Goal: Task Accomplishment & Management: Complete application form

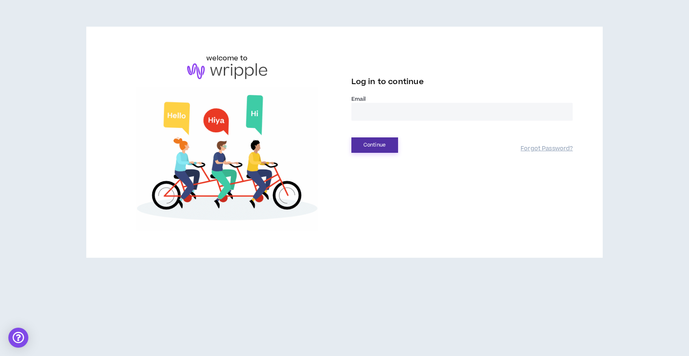
click at [374, 146] on button "Continue" at bounding box center [374, 145] width 47 height 15
click at [367, 108] on input "email" at bounding box center [462, 112] width 222 height 18
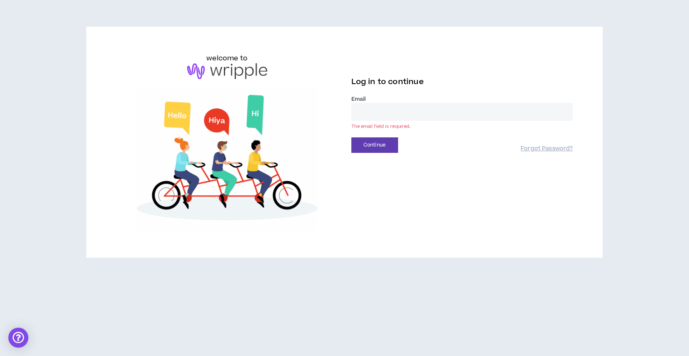
type input "**********"
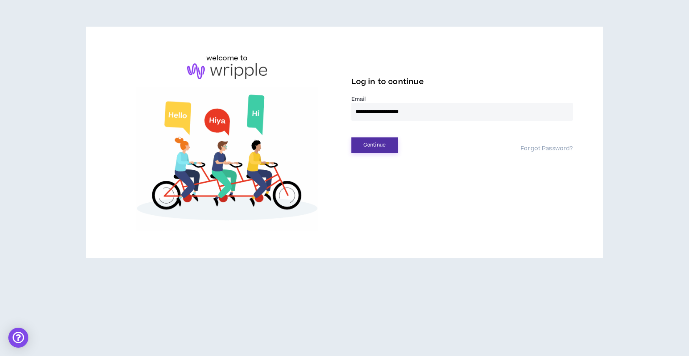
click at [377, 143] on button "Continue" at bounding box center [374, 145] width 47 height 15
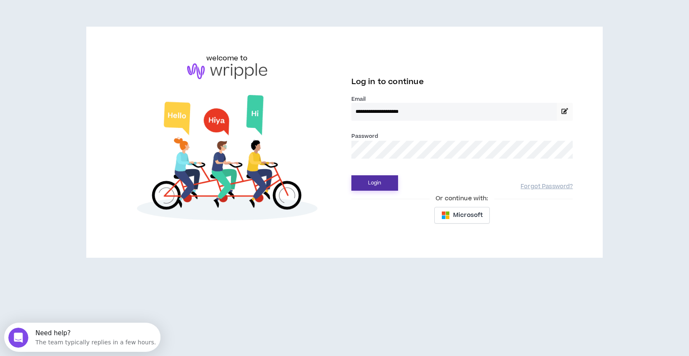
click at [351, 175] on button "Login" at bounding box center [374, 182] width 47 height 15
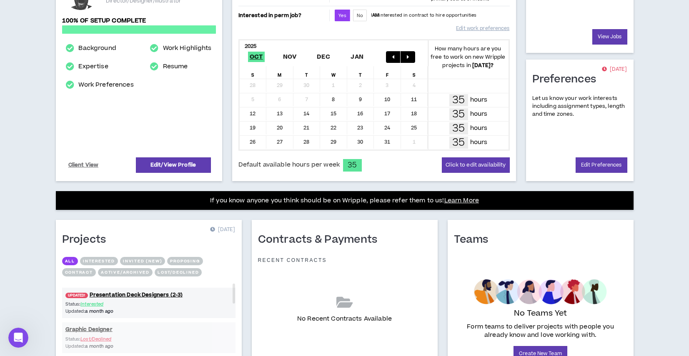
scroll to position [206, 0]
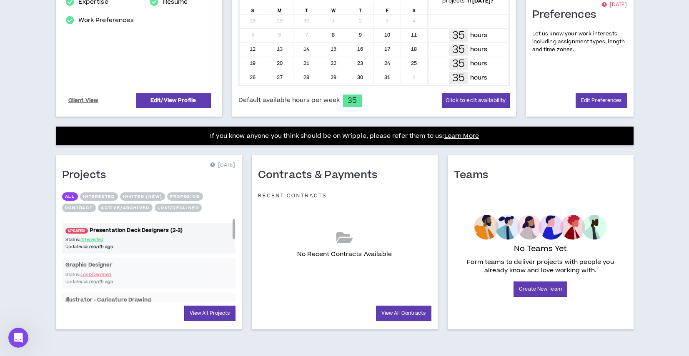
click at [125, 230] on link "UPDATED! Presentation Deck Designers (2-3)" at bounding box center [148, 231] width 173 height 8
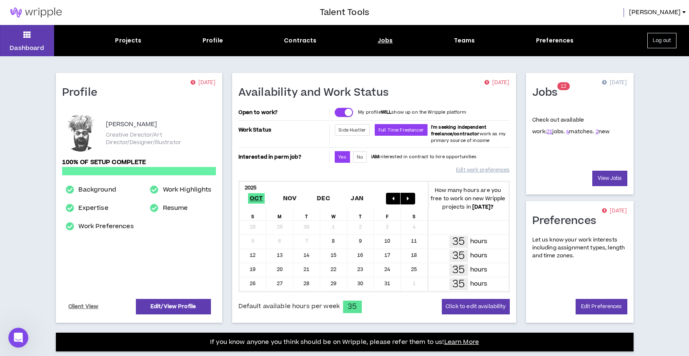
click at [382, 41] on div "Jobs" at bounding box center [385, 40] width 15 height 9
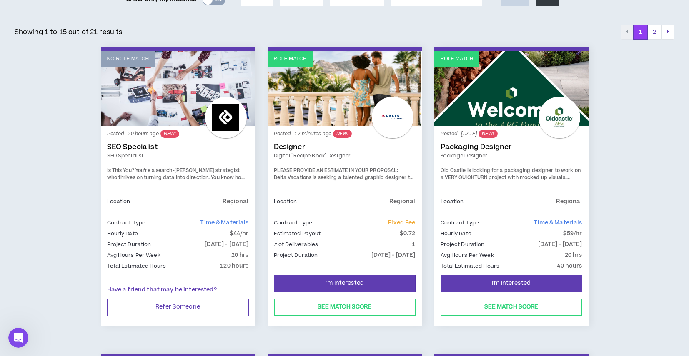
scroll to position [129, 0]
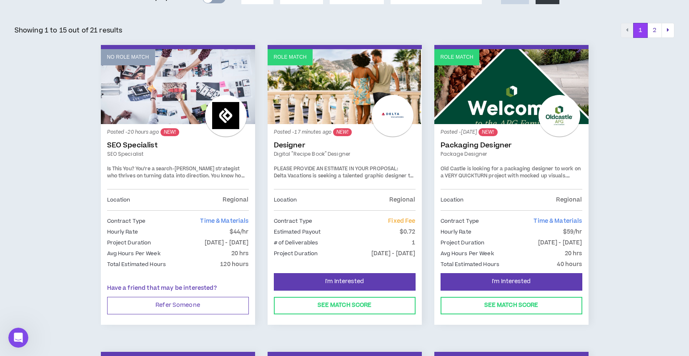
click at [332, 230] on div "Estimated Payout $0.72" at bounding box center [345, 232] width 142 height 9
click at [296, 84] on link "Role Match" at bounding box center [345, 86] width 154 height 75
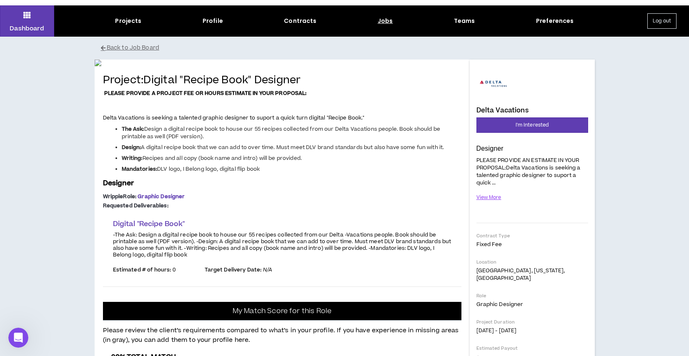
scroll to position [11, 0]
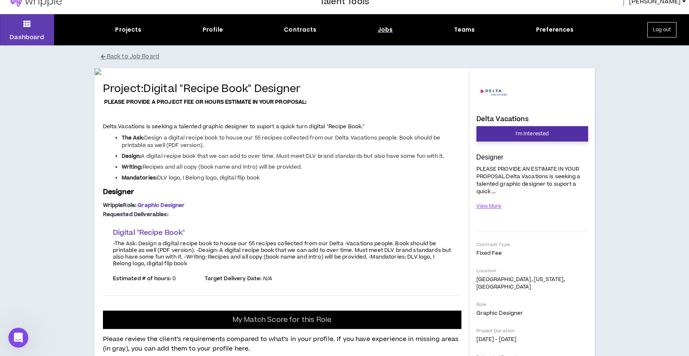
click at [532, 132] on span "I'm Interested" at bounding box center [532, 134] width 33 height 8
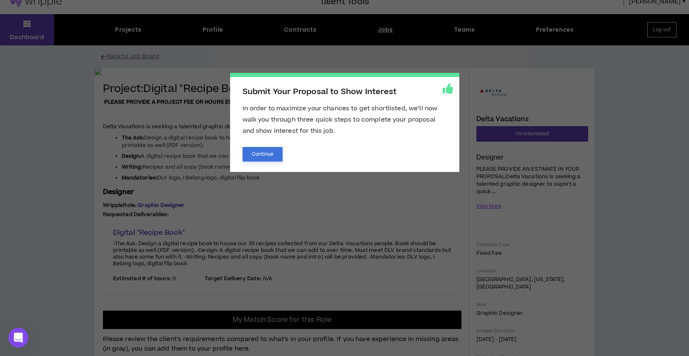
click at [262, 160] on button "Continue" at bounding box center [263, 154] width 40 height 15
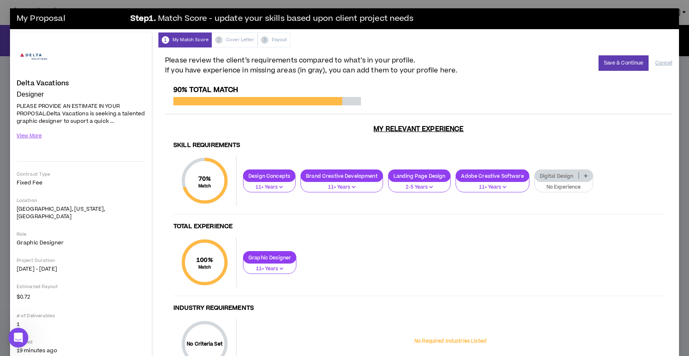
click at [561, 186] on p "No Experience" at bounding box center [564, 188] width 48 height 8
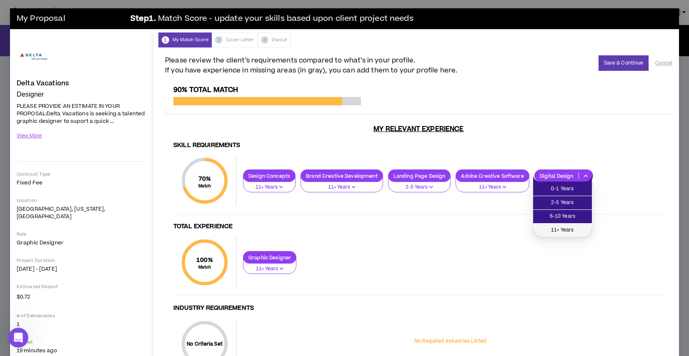
click at [568, 229] on span "11+ Years" at bounding box center [562, 230] width 49 height 9
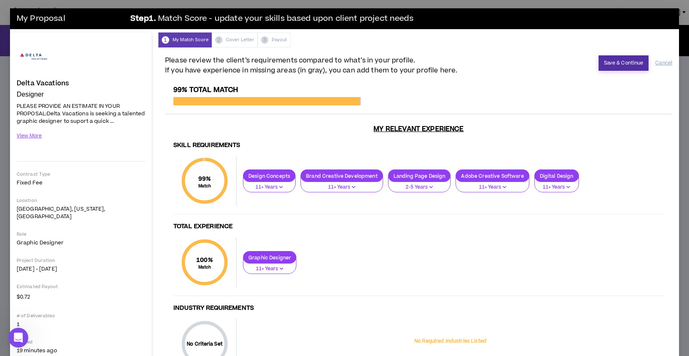
click at [621, 65] on button "Save & Continue" at bounding box center [624, 62] width 50 height 15
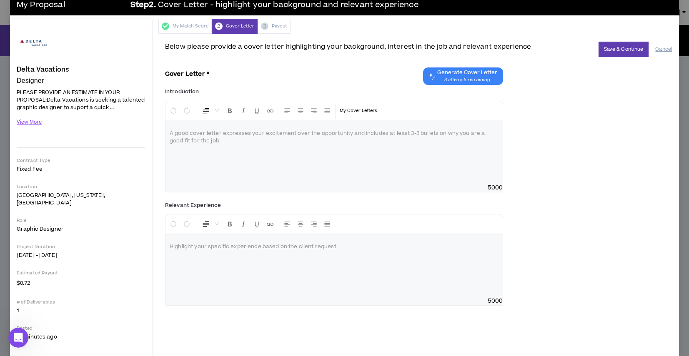
scroll to position [16, 0]
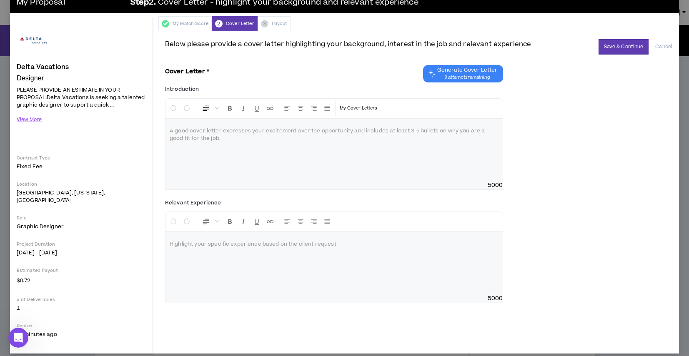
click at [471, 70] on span "Generate Cover Letter" at bounding box center [467, 70] width 60 height 7
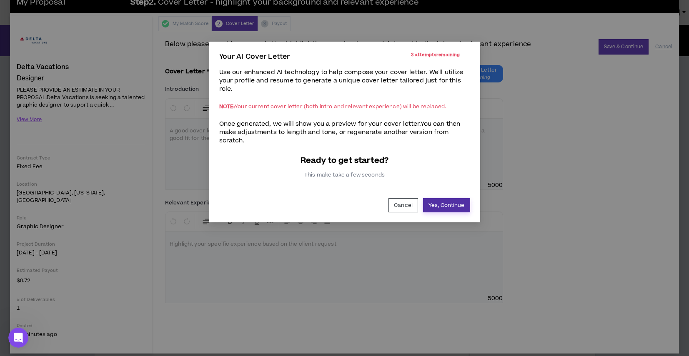
click at [459, 202] on button "Yes, Continue" at bounding box center [446, 205] width 47 height 14
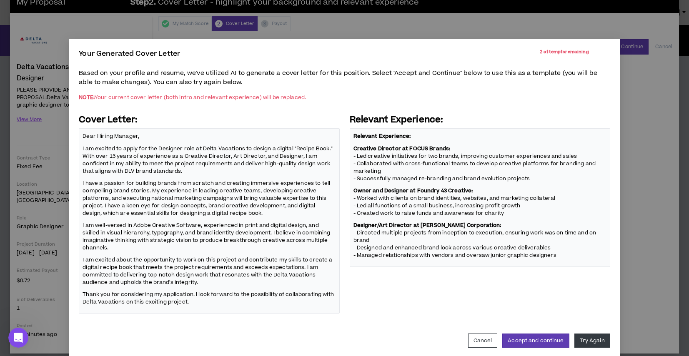
scroll to position [15, 0]
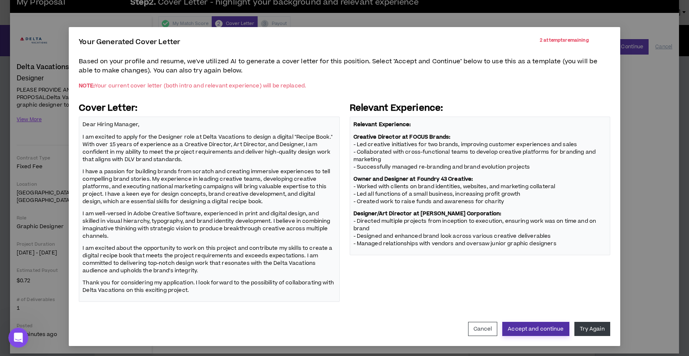
click at [541, 327] on button "Accept and continue" at bounding box center [535, 329] width 67 height 14
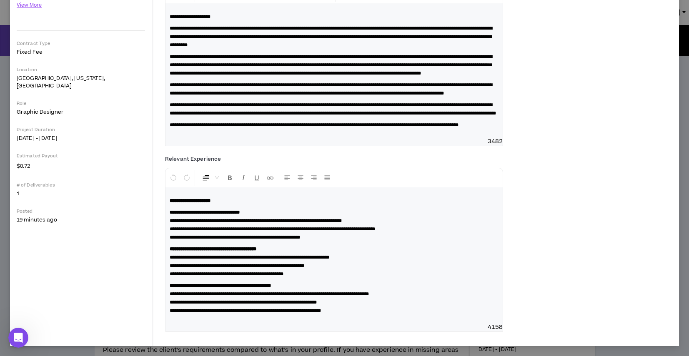
scroll to position [0, 0]
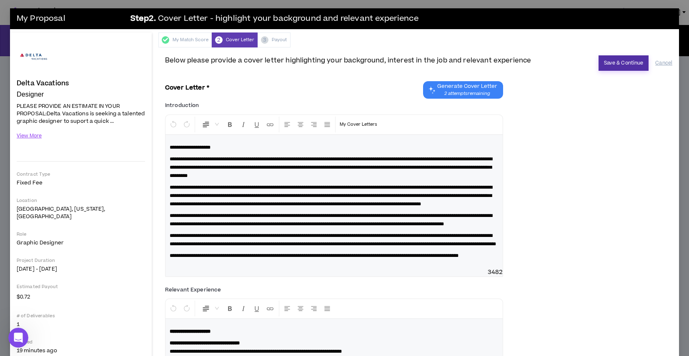
click at [621, 61] on button "Save & Continue" at bounding box center [624, 62] width 50 height 15
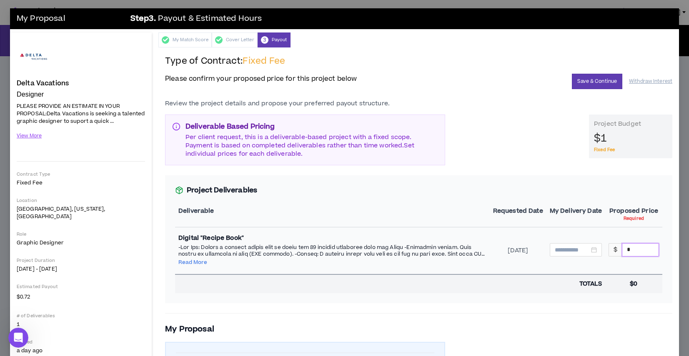
click at [636, 248] on input "*" at bounding box center [640, 250] width 36 height 13
drag, startPoint x: 635, startPoint y: 248, endPoint x: 621, endPoint y: 249, distance: 13.8
click at [621, 249] on div "$ *" at bounding box center [634, 249] width 50 height 13
click at [574, 251] on input at bounding box center [572, 250] width 35 height 9
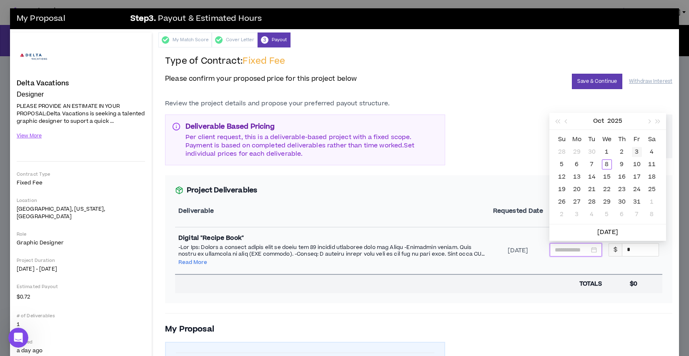
type input "**********"
click at [649, 123] on span "button" at bounding box center [648, 122] width 4 height 4
type input "**********"
click at [636, 177] on div "14" at bounding box center [637, 177] width 10 height 10
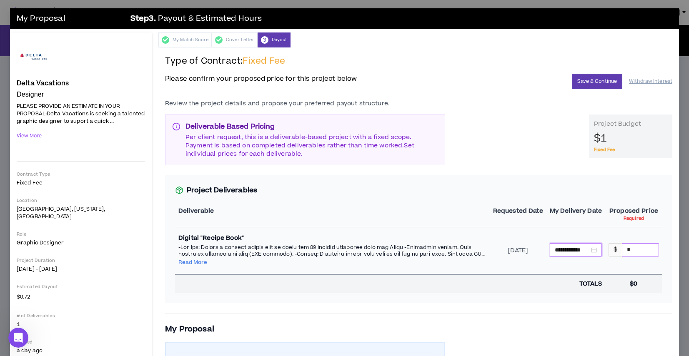
click at [638, 250] on input "*" at bounding box center [640, 250] width 36 height 13
drag, startPoint x: 638, startPoint y: 250, endPoint x: 623, endPoint y: 249, distance: 15.0
click at [623, 249] on input "*" at bounding box center [640, 250] width 36 height 13
type input "****"
click at [605, 80] on button "Save & Continue" at bounding box center [597, 81] width 50 height 15
